Goal: Communication & Community: Answer question/provide support

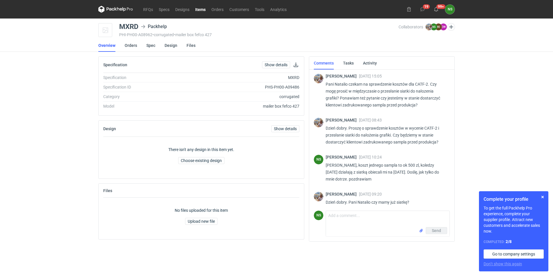
scroll to position [680, 0]
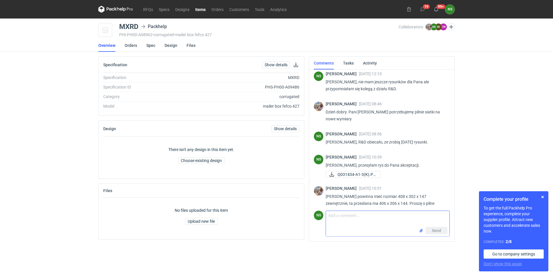
click at [420, 233] on input "file" at bounding box center [421, 231] width 5 height 6
click at [345, 224] on textarea "Comment message" at bounding box center [388, 219] width 124 height 16
click at [346, 220] on textarea "Comment message" at bounding box center [388, 219] width 124 height 16
click at [419, 232] on input "file" at bounding box center [421, 231] width 5 height 6
click at [344, 213] on textarea "Comment message" at bounding box center [388, 216] width 124 height 16
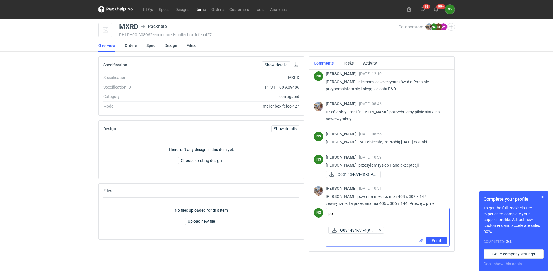
type textarea "p"
type textarea "najmocniej przepraszam i podsyłam rys."
click at [430, 240] on button "Send" at bounding box center [436, 240] width 21 height 7
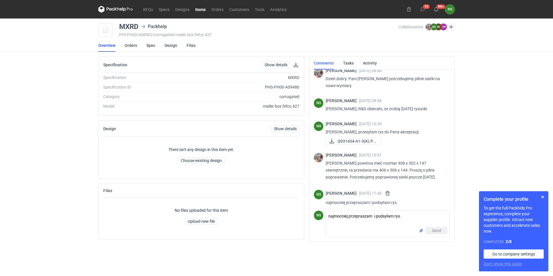
scroll to position [711, 0]
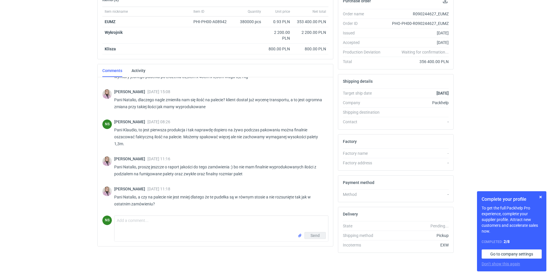
scroll to position [470, 0]
click at [165, 221] on textarea "Comment message" at bounding box center [222, 224] width 214 height 16
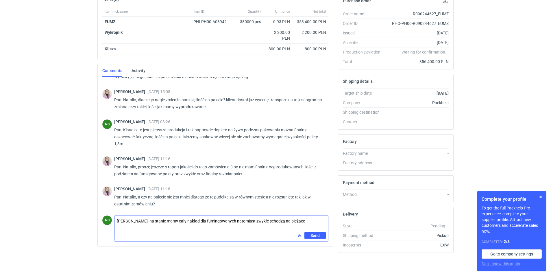
type textarea "Pani Klaudio, na stanie mamy cały nakład dla fumingowanych natomiast zwykłe sch…"
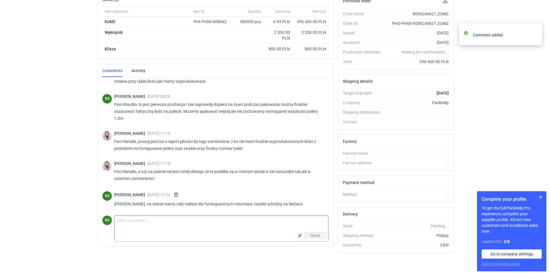
scroll to position [496, 0]
paste textarea "Nazwa towaru Fizyczne dostępne EUMZ epal 51 840,00 EUMZ epal nowa 152 571,00"
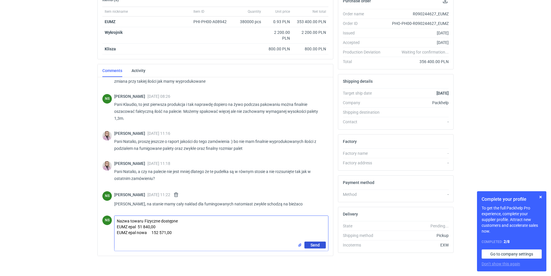
type textarea "Nazwa towaru Fizyczne dostępne EUMZ epal 51 840,00 EUMZ epal nowa 152 571,00"
click at [316, 247] on span "Send" at bounding box center [315, 245] width 9 height 4
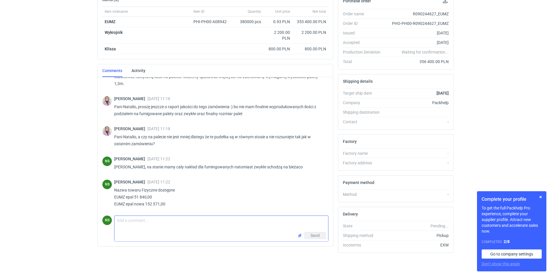
scroll to position [531, 0]
type textarea "poproszę Dział jakości o raport dla fumingowanych"
click at [317, 235] on span "Send" at bounding box center [315, 235] width 9 height 4
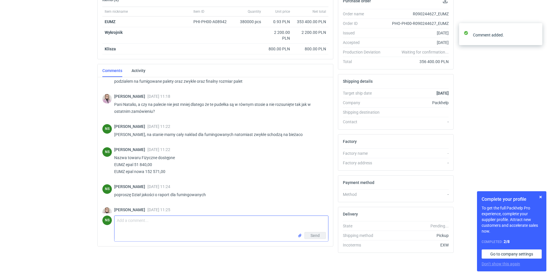
scroll to position [577, 0]
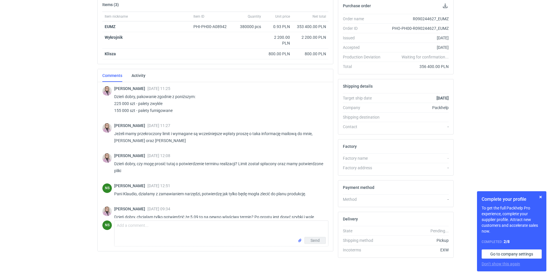
scroll to position [680, 0]
